Goal: Information Seeking & Learning: Learn about a topic

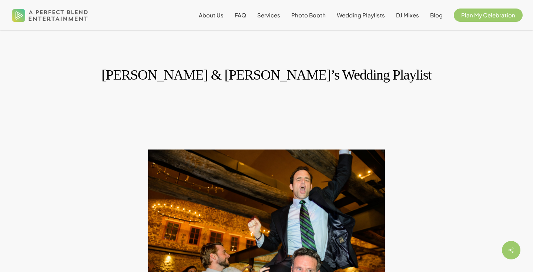
scroll to position [1098, 0]
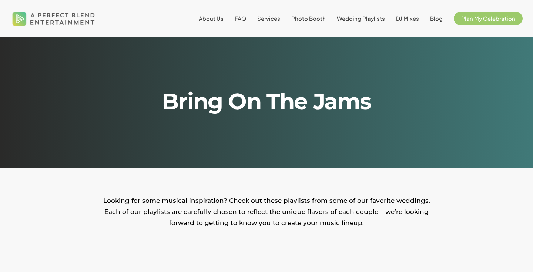
scroll to position [2131, 0]
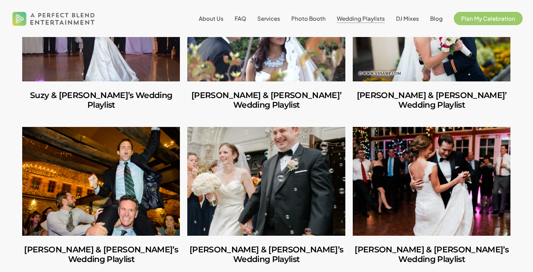
click at [436, 127] on link "Elizabeth & Tim’s Wedding Playlist" at bounding box center [432, 181] width 158 height 109
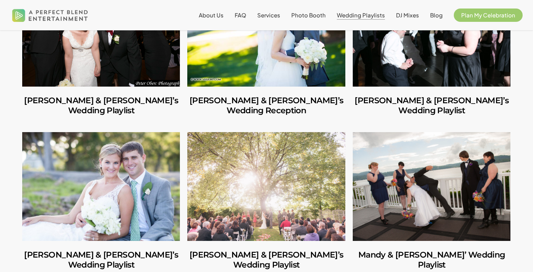
scroll to position [2518, 0]
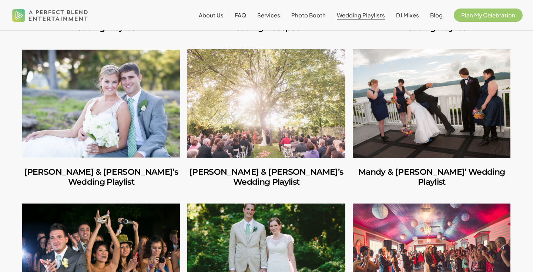
click at [139, 204] on link "Margarita & Jan Michael Wedding Playlist" at bounding box center [101, 258] width 158 height 109
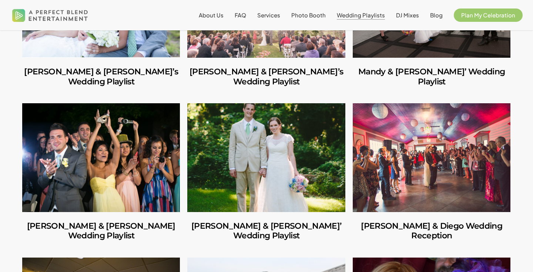
scroll to position [2643, 0]
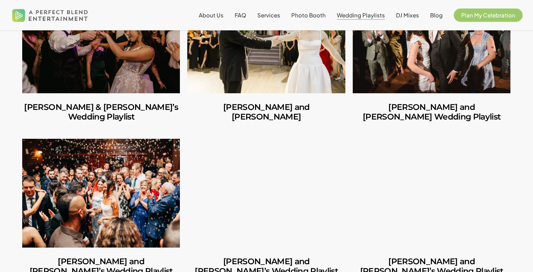
scroll to position [294, 0]
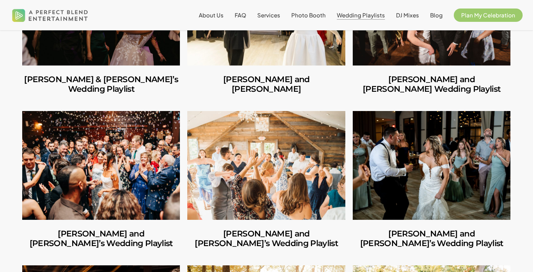
click at [243, 149] on link "Jules and Michelle’s Wedding Playlist" at bounding box center [266, 165] width 158 height 109
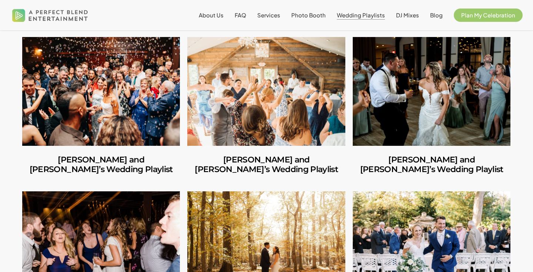
scroll to position [424, 0]
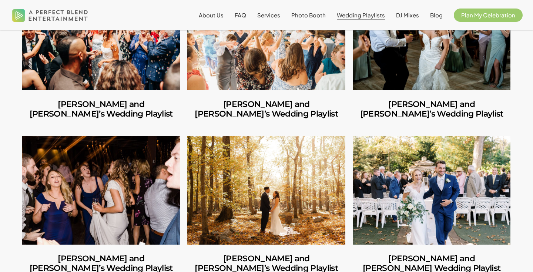
click at [111, 178] on link "Mike and Amanda’s Wedding Playlist" at bounding box center [101, 190] width 158 height 109
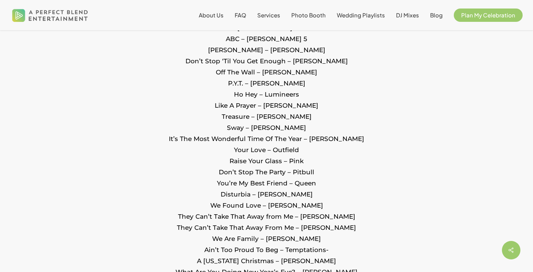
scroll to position [1089, 0]
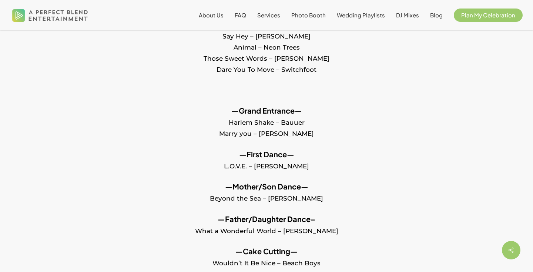
scroll to position [436, 0]
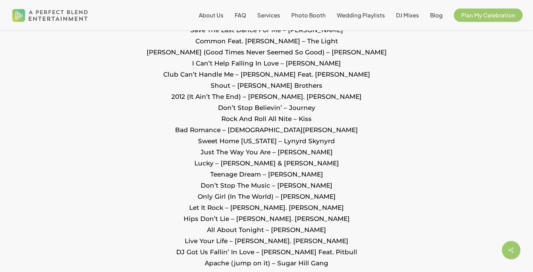
scroll to position [1219, 0]
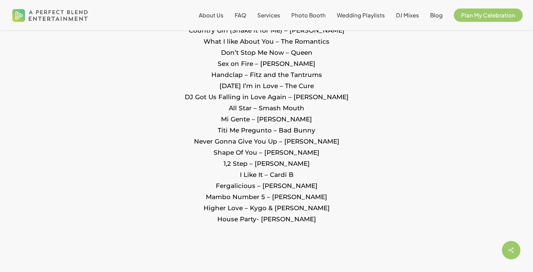
scroll to position [990, 0]
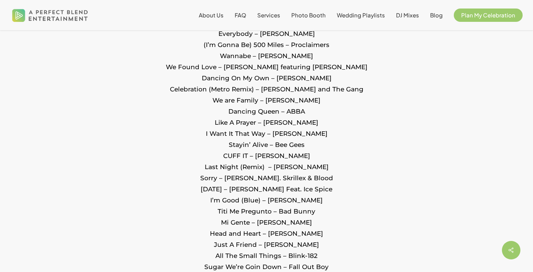
scroll to position [1470, 0]
